Goal: Find contact information: Find contact information

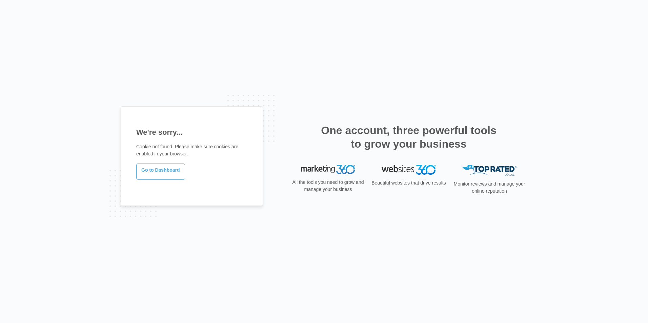
click at [176, 164] on link "Go to Dashboard" at bounding box center [160, 172] width 49 height 16
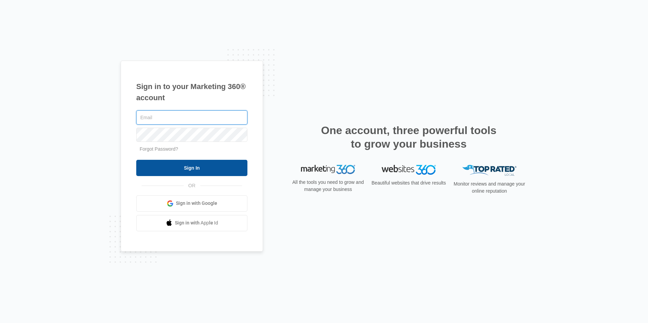
type input "[EMAIL_ADDRESS][DOMAIN_NAME]"
click at [211, 166] on input "Sign In" at bounding box center [191, 168] width 111 height 16
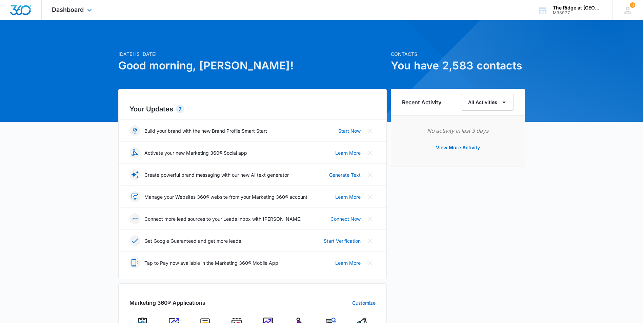
click at [63, 14] on div "Dashboard Apps Reputation Websites Forms CRM Email Social Content Ads Intellige…" at bounding box center [73, 10] width 62 height 20
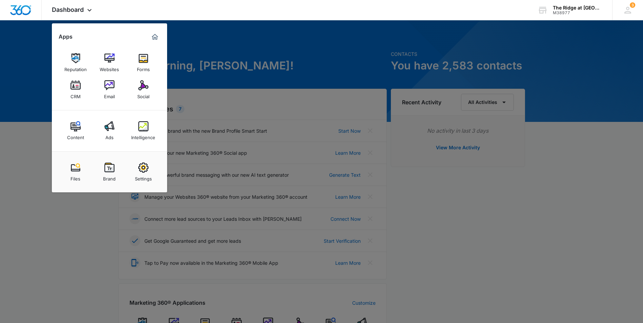
click at [77, 89] on img at bounding box center [76, 85] width 10 height 10
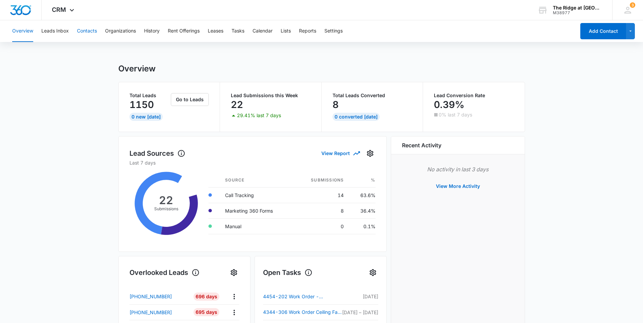
click at [91, 31] on button "Contacts" at bounding box center [87, 31] width 20 height 22
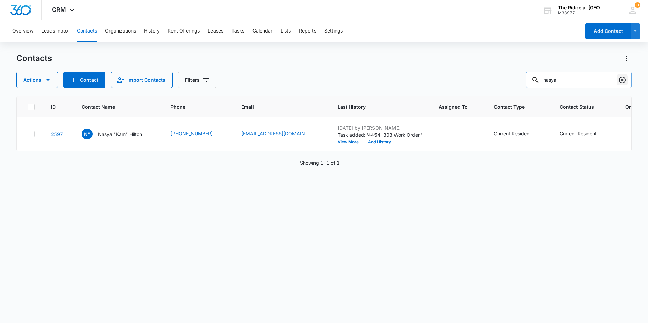
click at [620, 82] on icon "Clear" at bounding box center [622, 80] width 7 height 7
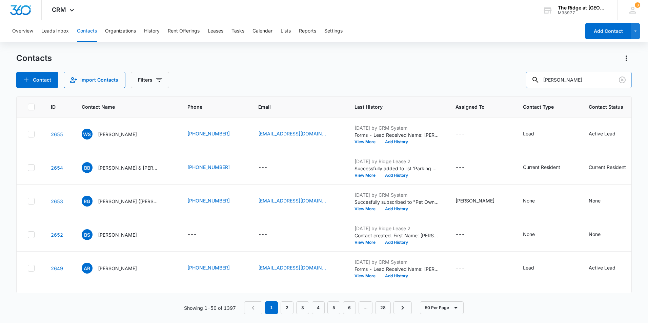
type input "ashley"
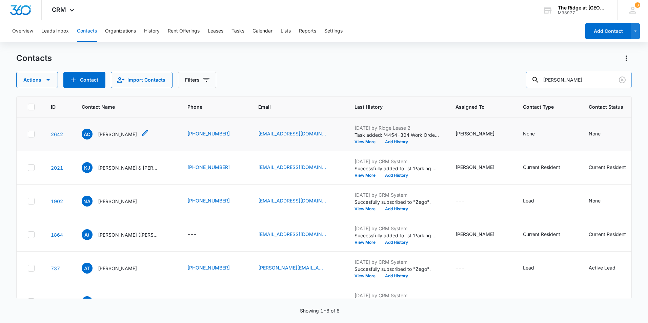
click at [115, 134] on p "Ashley Chavez" at bounding box center [117, 134] width 39 height 7
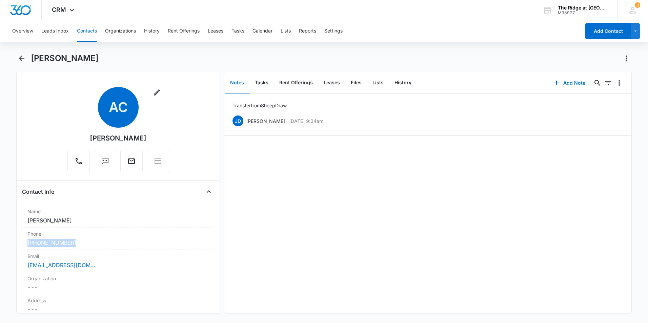
drag, startPoint x: 109, startPoint y: 245, endPoint x: 20, endPoint y: 241, distance: 89.6
click at [20, 241] on div "Remove AC Ashley Chavez Contact Info Name Cancel Save Changes Ashley Chavez Pho…" at bounding box center [118, 193] width 204 height 242
copy link "(970) 371-1406"
